Goal: Information Seeking & Learning: Learn about a topic

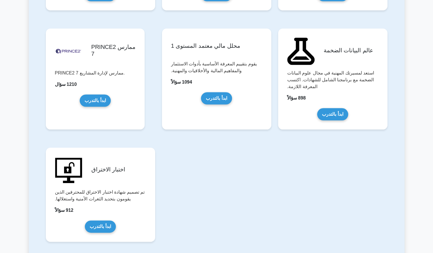
scroll to position [1147, 0]
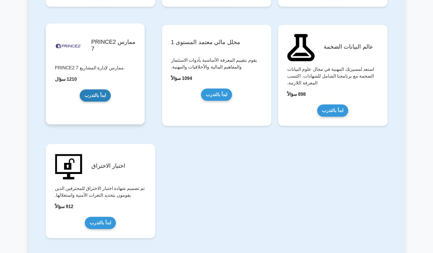
click at [110, 90] on link "ابدأ بالتدرب" at bounding box center [95, 96] width 31 height 12
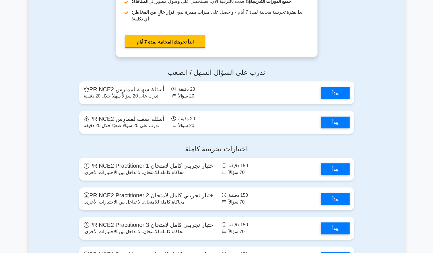
scroll to position [619, 0]
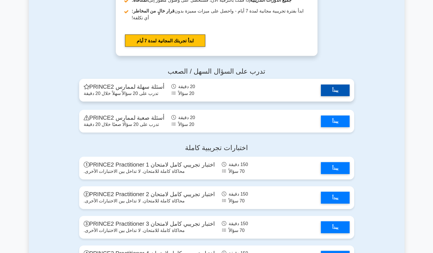
click at [321, 96] on link "يبدأ" at bounding box center [335, 90] width 29 height 12
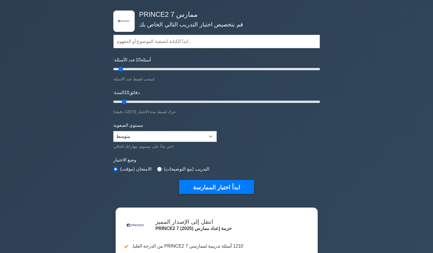
scroll to position [0, 0]
